Goal: Task Accomplishment & Management: Use online tool/utility

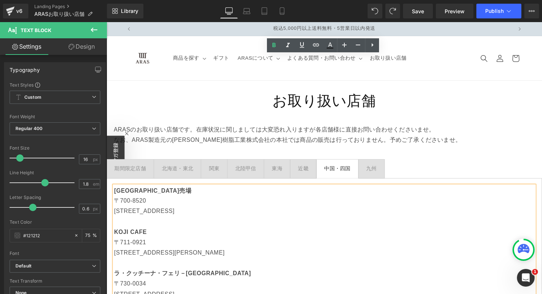
click at [224, 163] on span "関東 Text Block" at bounding box center [216, 172] width 26 height 19
click at [219, 168] on div "関東" at bounding box center [216, 172] width 11 height 9
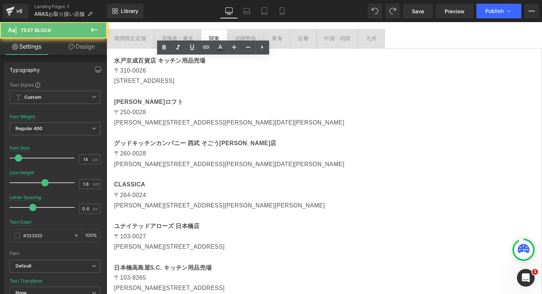
scroll to position [133, 0]
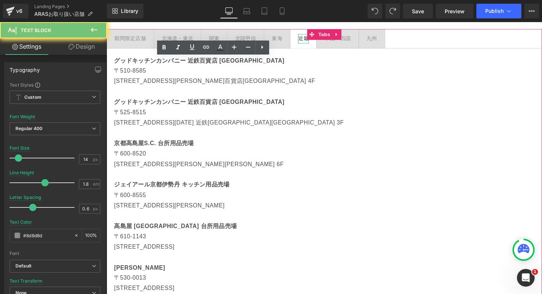
click at [304, 37] on div "近畿 Text Block" at bounding box center [308, 38] width 11 height 9
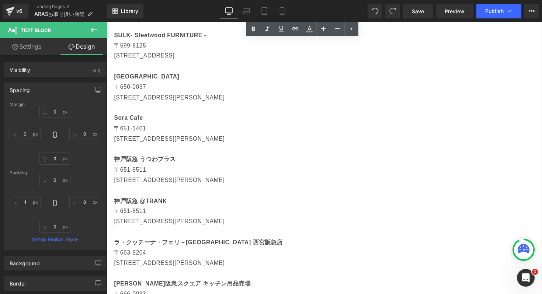
scroll to position [882, 0]
click at [213, 184] on p "[STREET_ADDRESS][PERSON_NAME]" at bounding box center [329, 183] width 431 height 11
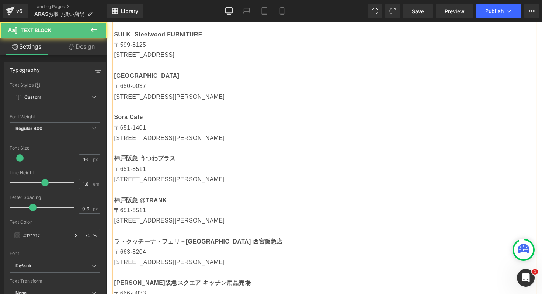
click at [214, 184] on p "[STREET_ADDRESS][PERSON_NAME]" at bounding box center [329, 183] width 431 height 11
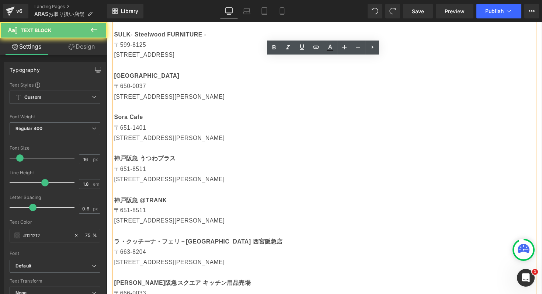
click at [212, 182] on p "[STREET_ADDRESS][PERSON_NAME]" at bounding box center [329, 183] width 431 height 11
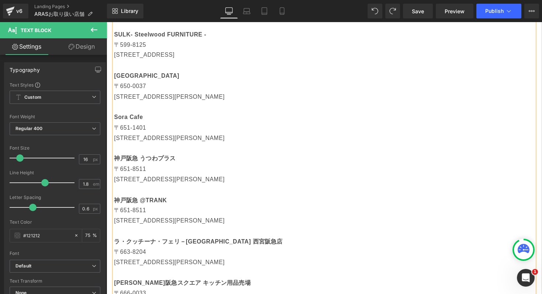
click at [329, 185] on p "[STREET_ADDRESS][PERSON_NAME]" at bounding box center [329, 183] width 431 height 11
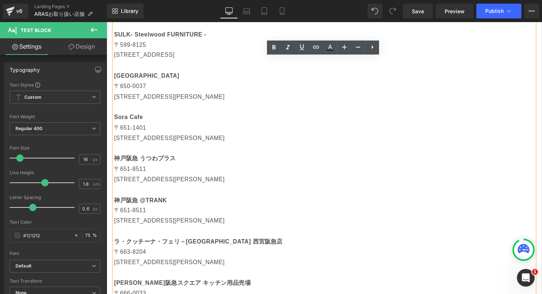
click at [214, 225] on p "[STREET_ADDRESS][PERSON_NAME]" at bounding box center [329, 226] width 431 height 11
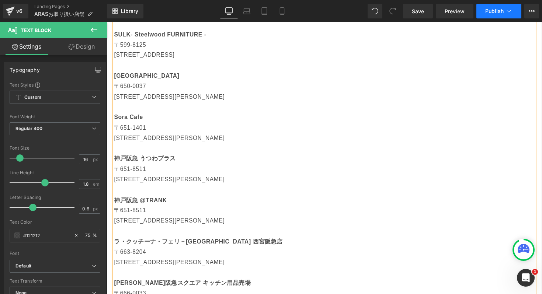
click at [503, 14] on button "Publish" at bounding box center [498, 11] width 45 height 15
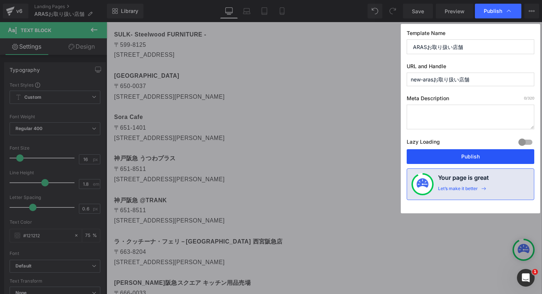
click at [480, 156] on button "Publish" at bounding box center [471, 156] width 128 height 15
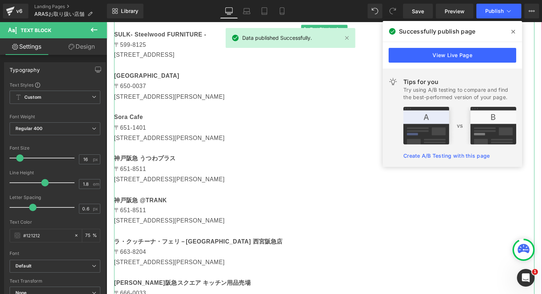
click at [213, 170] on p "〒651-8511" at bounding box center [329, 173] width 431 height 11
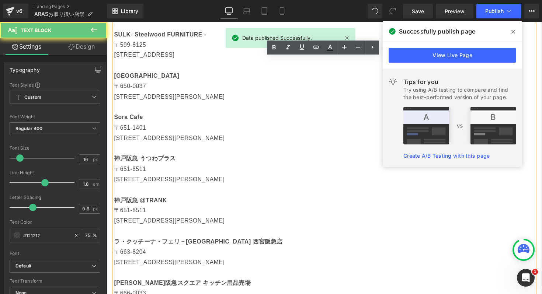
click at [213, 170] on p "〒651-8511" at bounding box center [329, 173] width 431 height 11
click at [180, 171] on p "〒651-8511" at bounding box center [329, 173] width 431 height 11
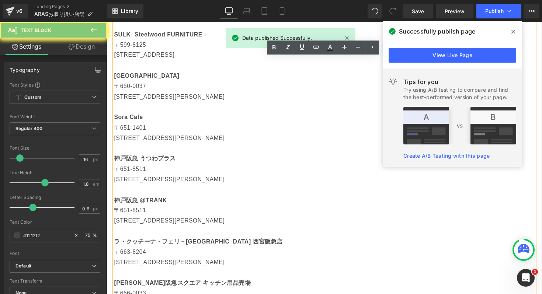
click at [180, 171] on p "〒651-8511" at bounding box center [329, 173] width 431 height 11
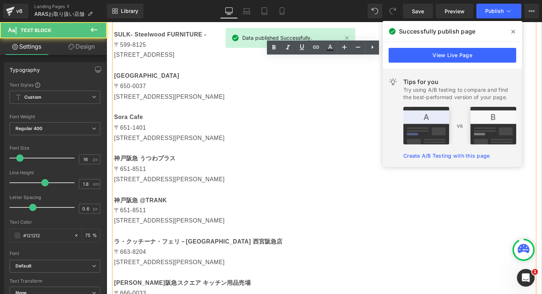
click at [180, 171] on p "〒651-8511" at bounding box center [329, 173] width 431 height 11
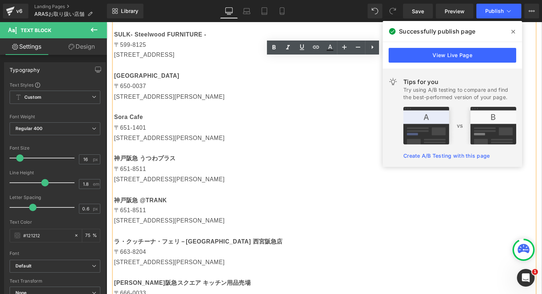
drag, startPoint x: 179, startPoint y: 164, endPoint x: 114, endPoint y: 164, distance: 65.3
click at [119, 164] on strong "神戸阪急 うつわプラス" at bounding box center [145, 162] width 63 height 6
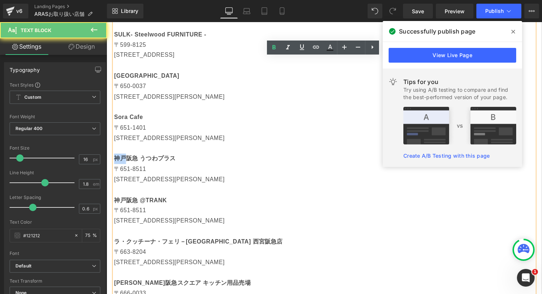
click at [119, 164] on strong "神戸阪急 うつわプラス" at bounding box center [145, 162] width 63 height 6
